Goal: Check status: Check status

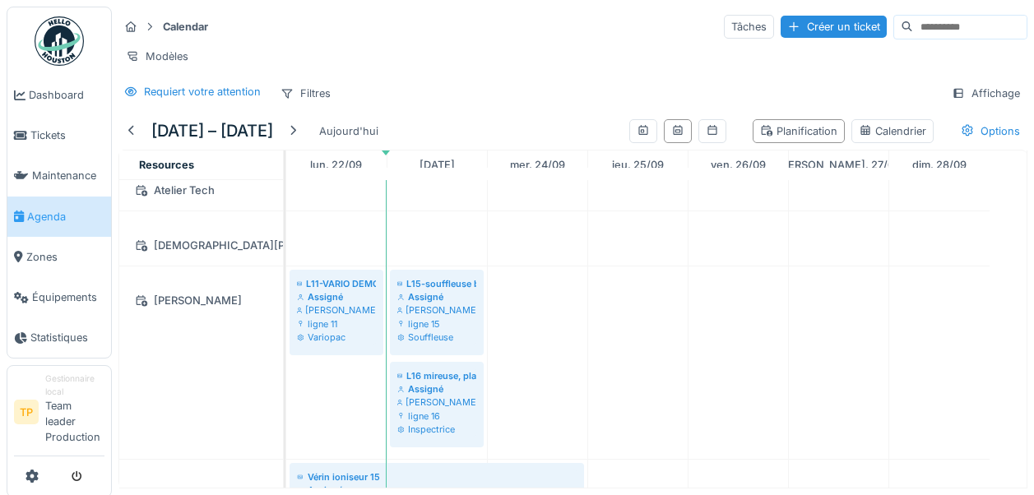
scroll to position [329, 0]
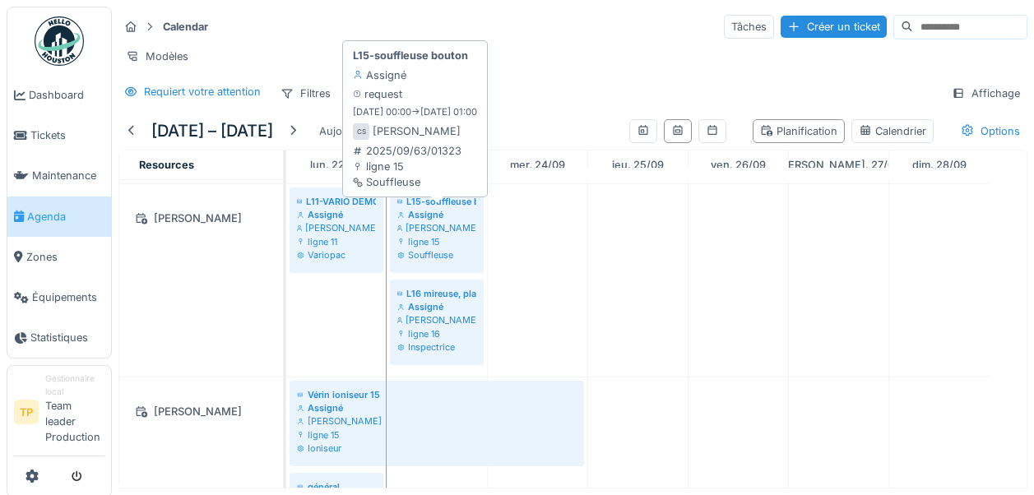
click at [420, 262] on div "Souffleuse" at bounding box center [436, 254] width 79 height 13
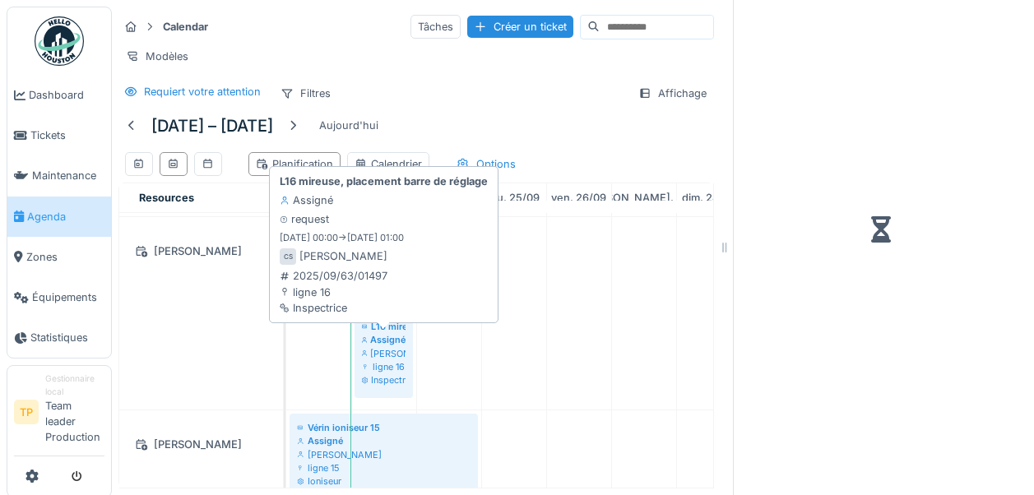
click at [375, 360] on div "[PERSON_NAME]" at bounding box center [384, 353] width 44 height 13
click at [376, 360] on div "[PERSON_NAME]" at bounding box center [384, 353] width 44 height 13
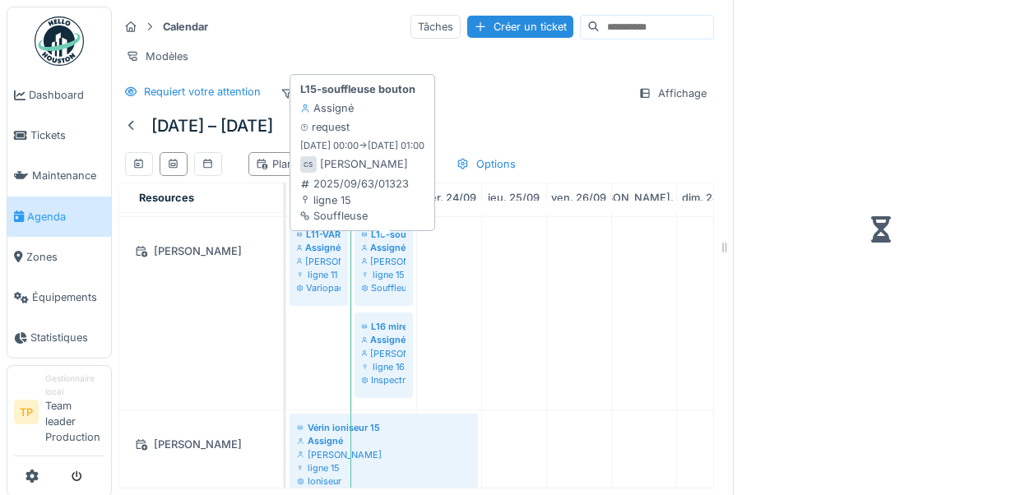
click at [372, 254] on div "Assigné" at bounding box center [384, 247] width 44 height 13
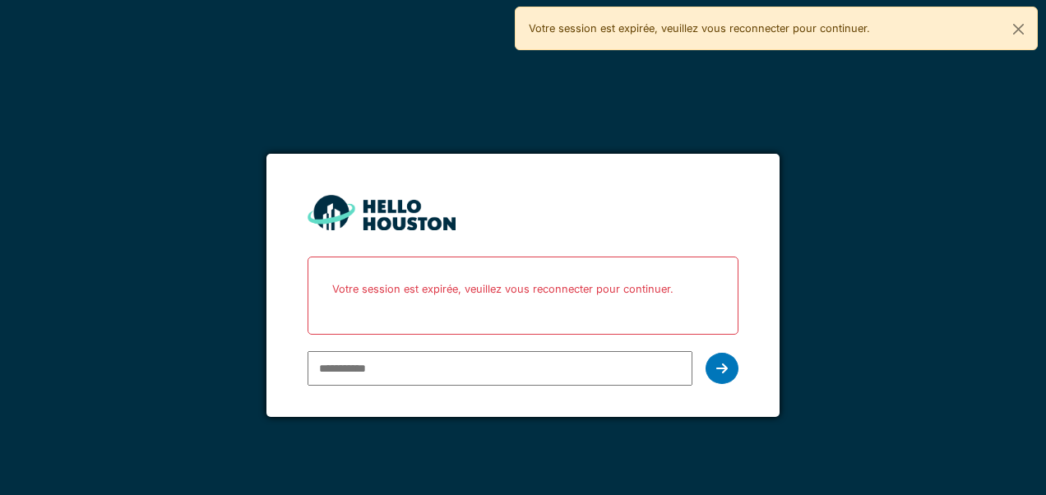
click at [387, 374] on input "email" at bounding box center [500, 368] width 384 height 35
type input "**********"
